Goal: Task Accomplishment & Management: Complete application form

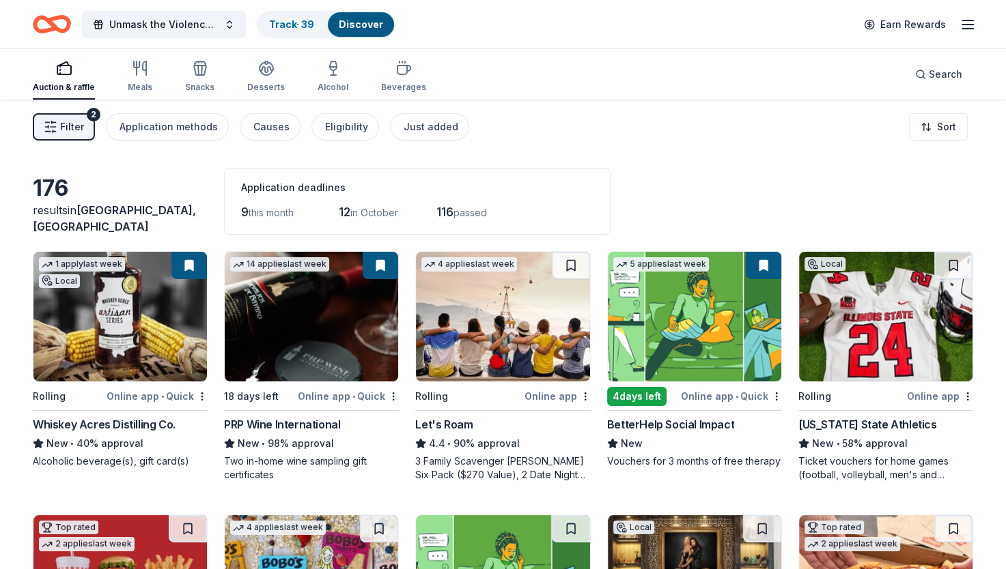
click at [283, 24] on link "Track · 39" at bounding box center [291, 24] width 45 height 12
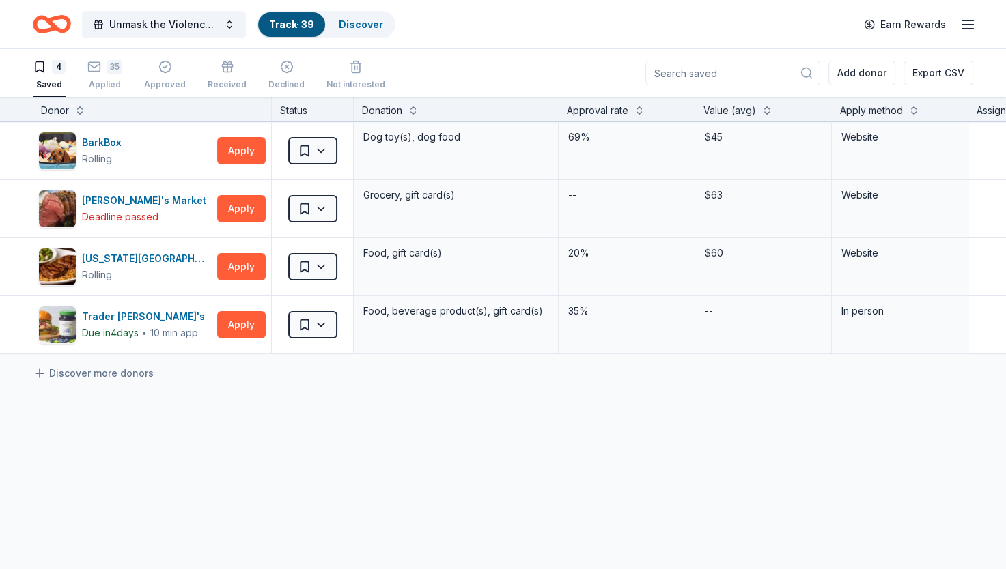
click at [104, 79] on div "Applied" at bounding box center [104, 84] width 35 height 11
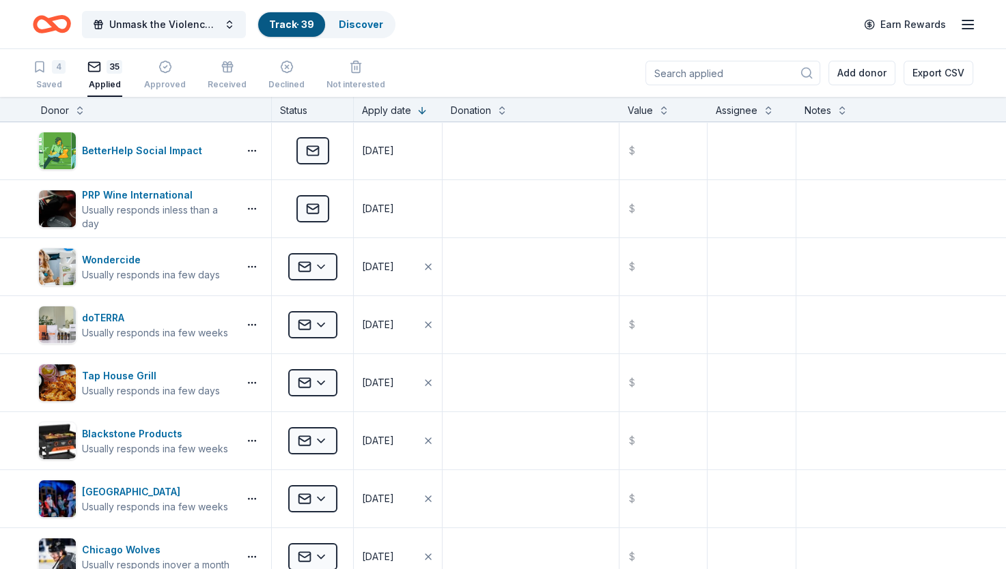
click at [366, 31] on div "Discover" at bounding box center [361, 24] width 66 height 25
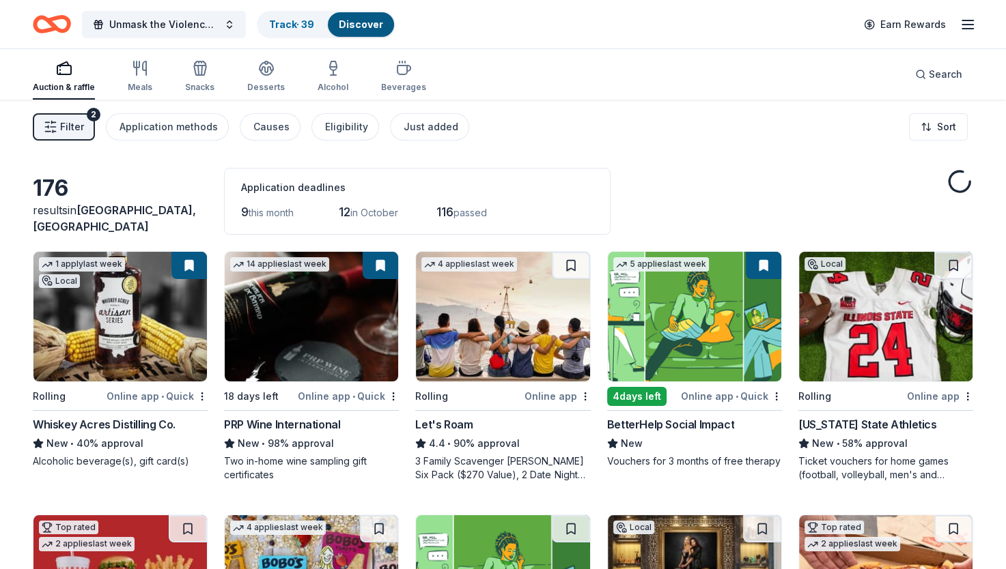
click at [69, 119] on span "Filter" at bounding box center [72, 127] width 24 height 16
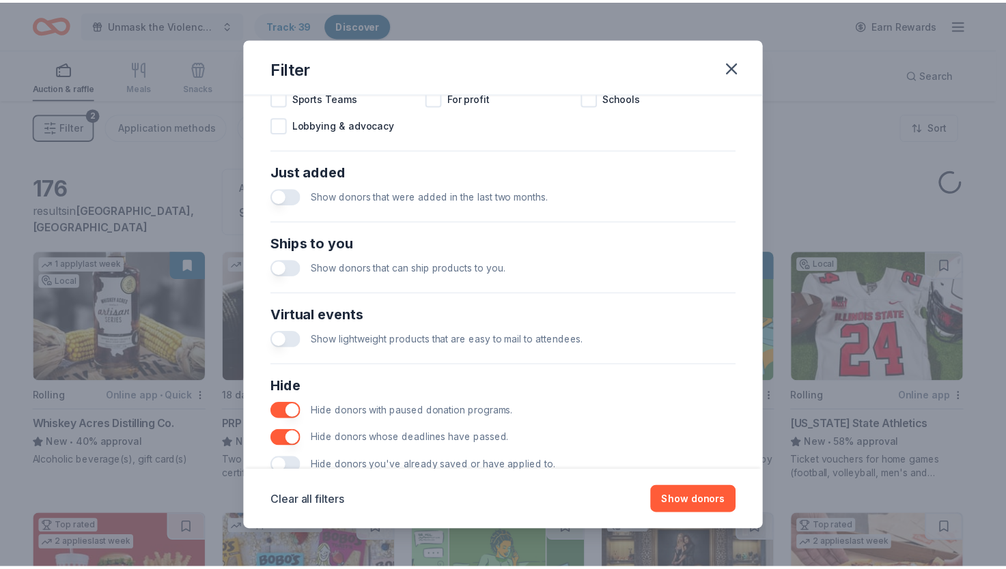
scroll to position [521, 0]
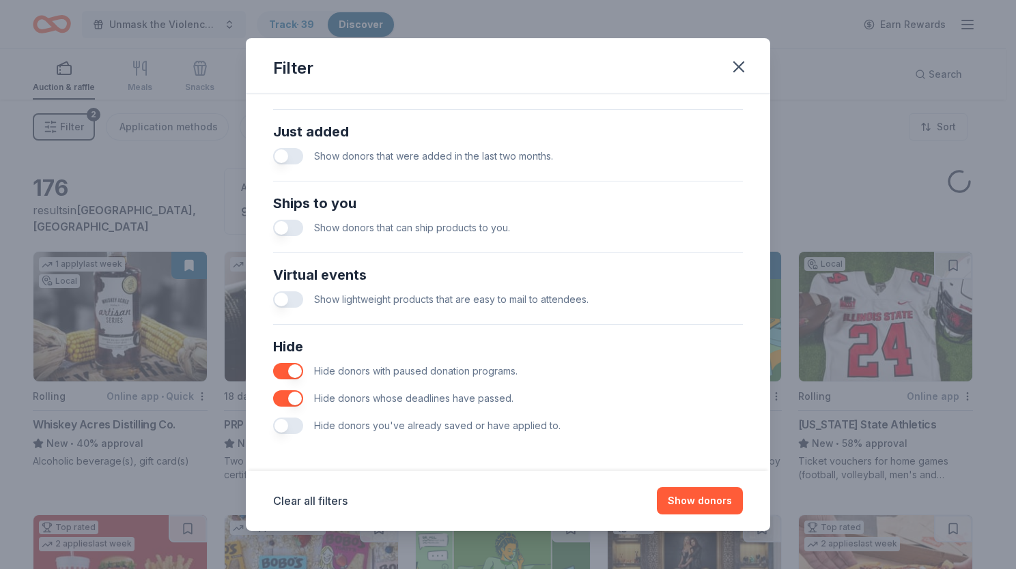
click at [855, 162] on div "Filter Causes Find donors that support causes like yours. Animals Art & Culture…" at bounding box center [508, 284] width 1016 height 569
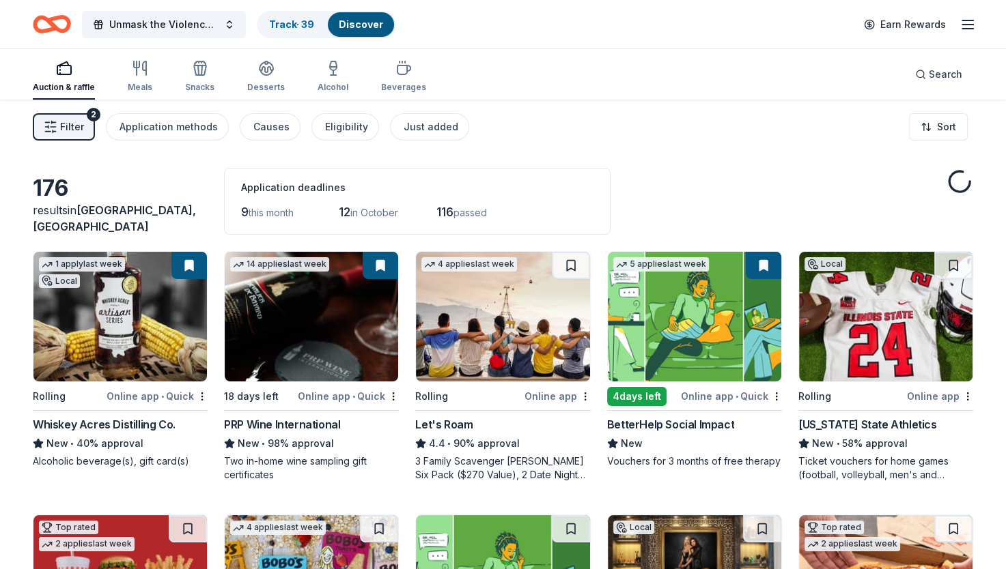
click at [929, 127] on html "Unmask the Violence Gala Track · 39 Discover Earn Rewards Auction & raffle Meal…" at bounding box center [503, 284] width 1006 height 569
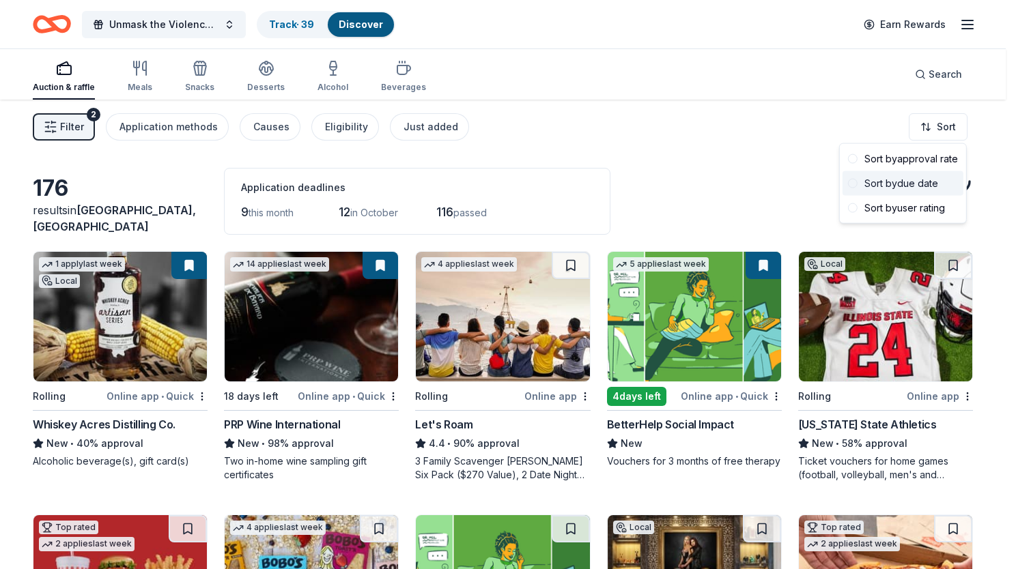
click at [907, 184] on div "Sort by due date" at bounding box center [902, 183] width 121 height 25
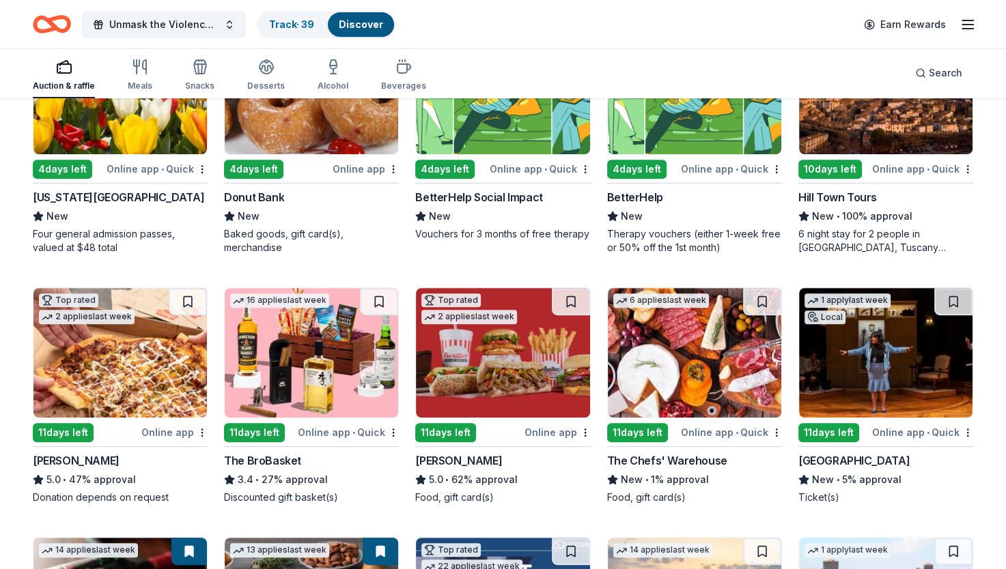
scroll to position [478, 0]
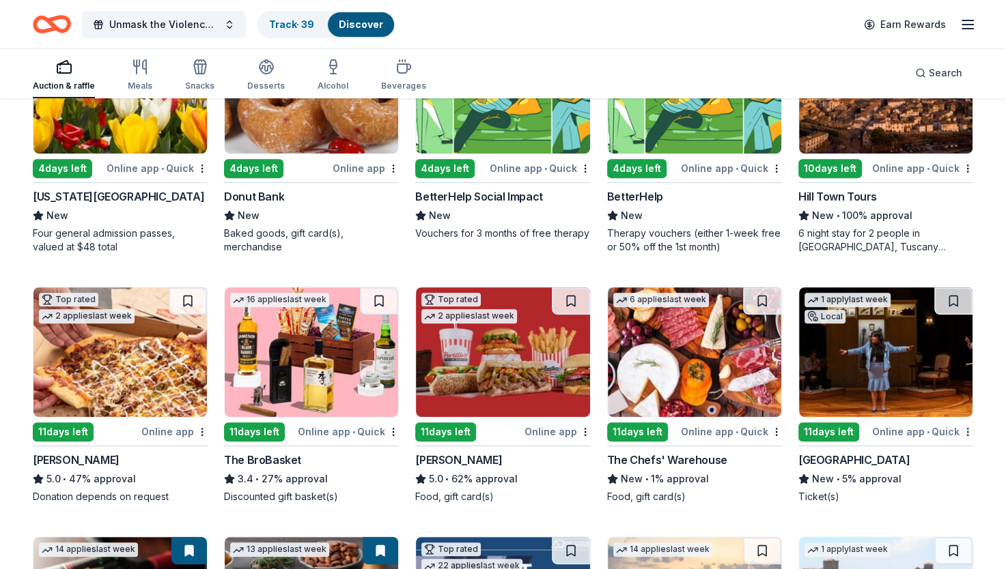
click at [491, 363] on img at bounding box center [502, 352] width 173 height 130
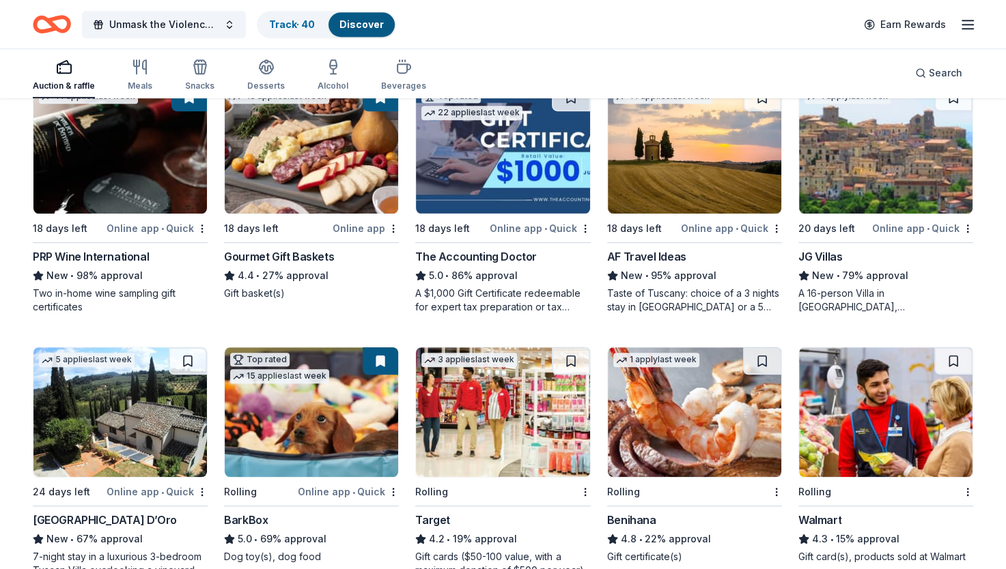
scroll to position [956, 0]
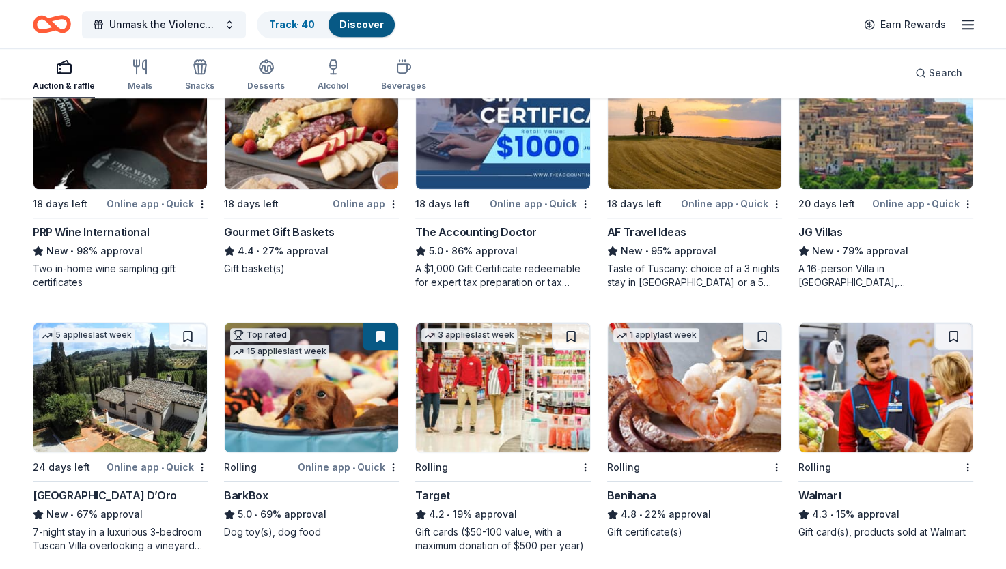
click at [983, 241] on div "176 results in [GEOGRAPHIC_DATA], [GEOGRAPHIC_DATA] Application deadlines 9 thi…" at bounding box center [503, 35] width 1006 height 1782
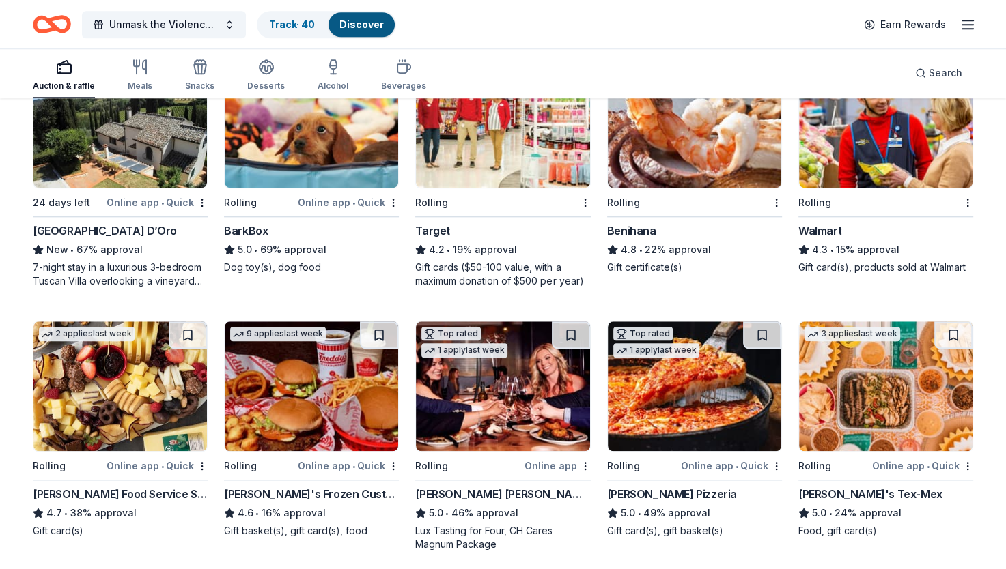
scroll to position [1310, 0]
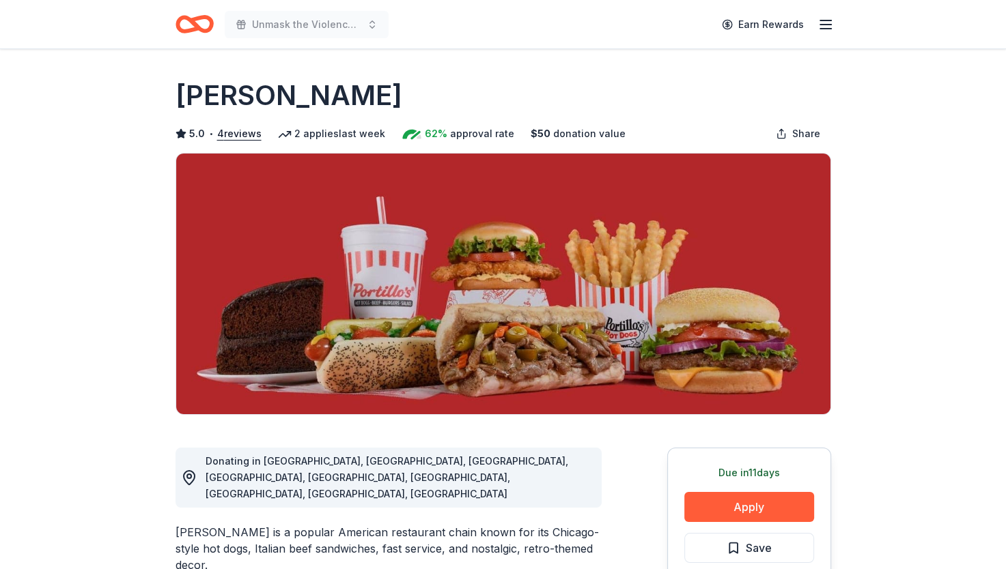
click at [715, 489] on div "Due in 11 days Apply Save Application takes 10 min Usually responds in around a…" at bounding box center [749, 549] width 164 height 203
click at [728, 514] on button "Apply" at bounding box center [749, 507] width 130 height 30
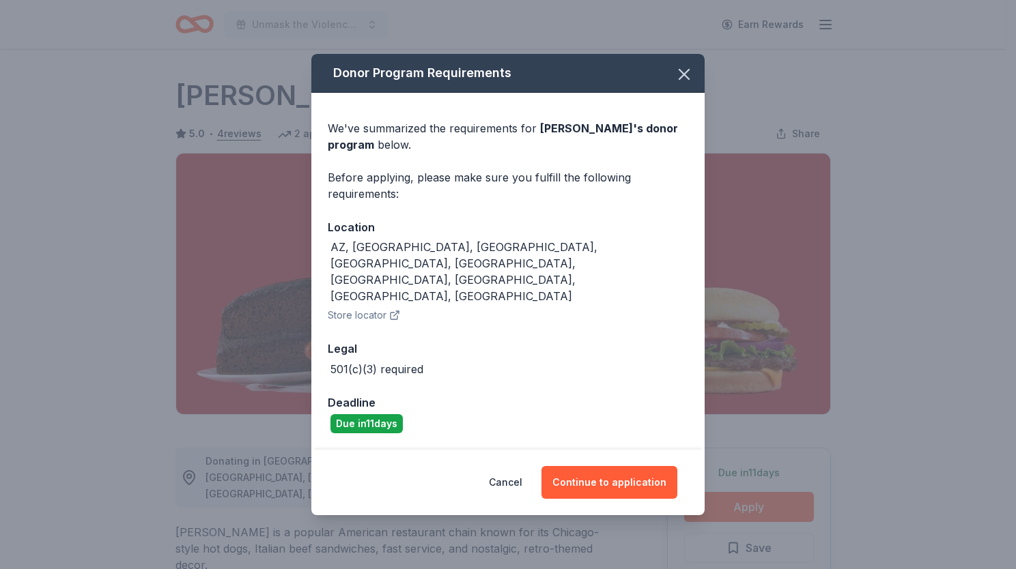
click at [570, 466] on button "Continue to application" at bounding box center [609, 482] width 136 height 33
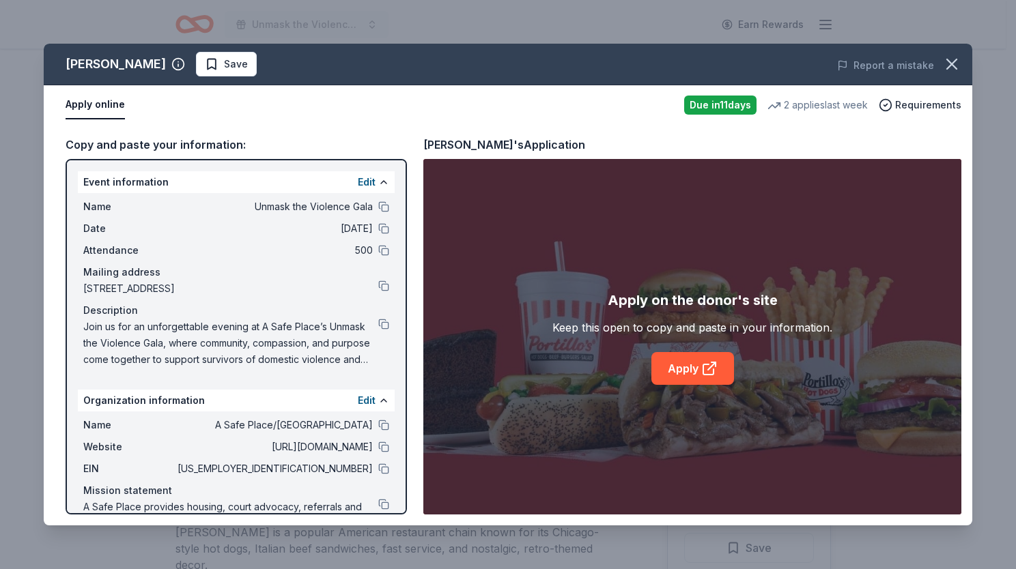
click at [685, 371] on link "Apply" at bounding box center [692, 368] width 83 height 33
click at [224, 70] on span "Save" at bounding box center [236, 64] width 24 height 16
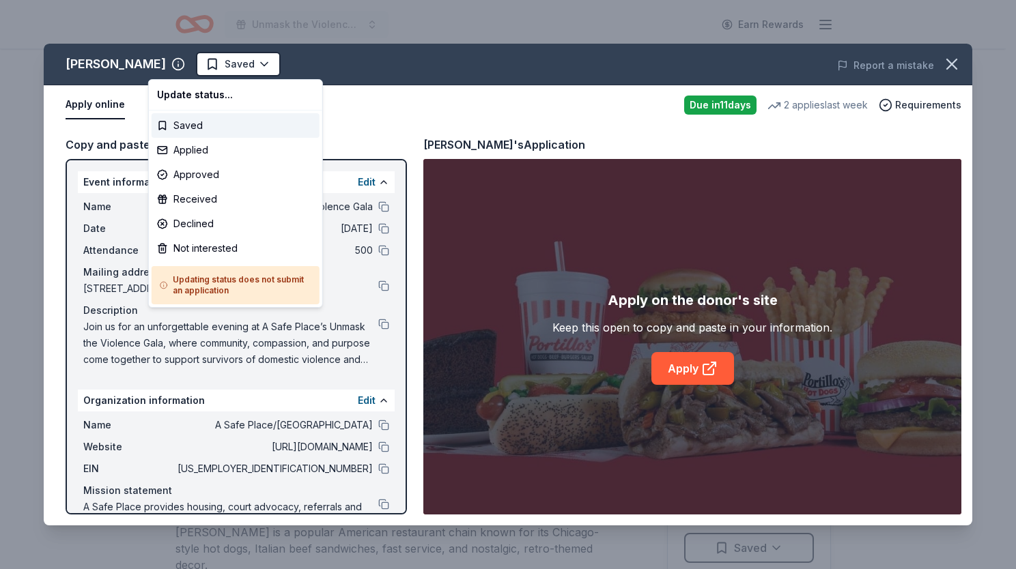
click at [204, 68] on html "Unmask the Violence Gala Earn Rewards Due in 11 days Share Portillo's 5.0 • 4 r…" at bounding box center [508, 284] width 1016 height 569
click at [192, 152] on div "Applied" at bounding box center [236, 150] width 168 height 25
